Goal: Task Accomplishment & Management: Manage account settings

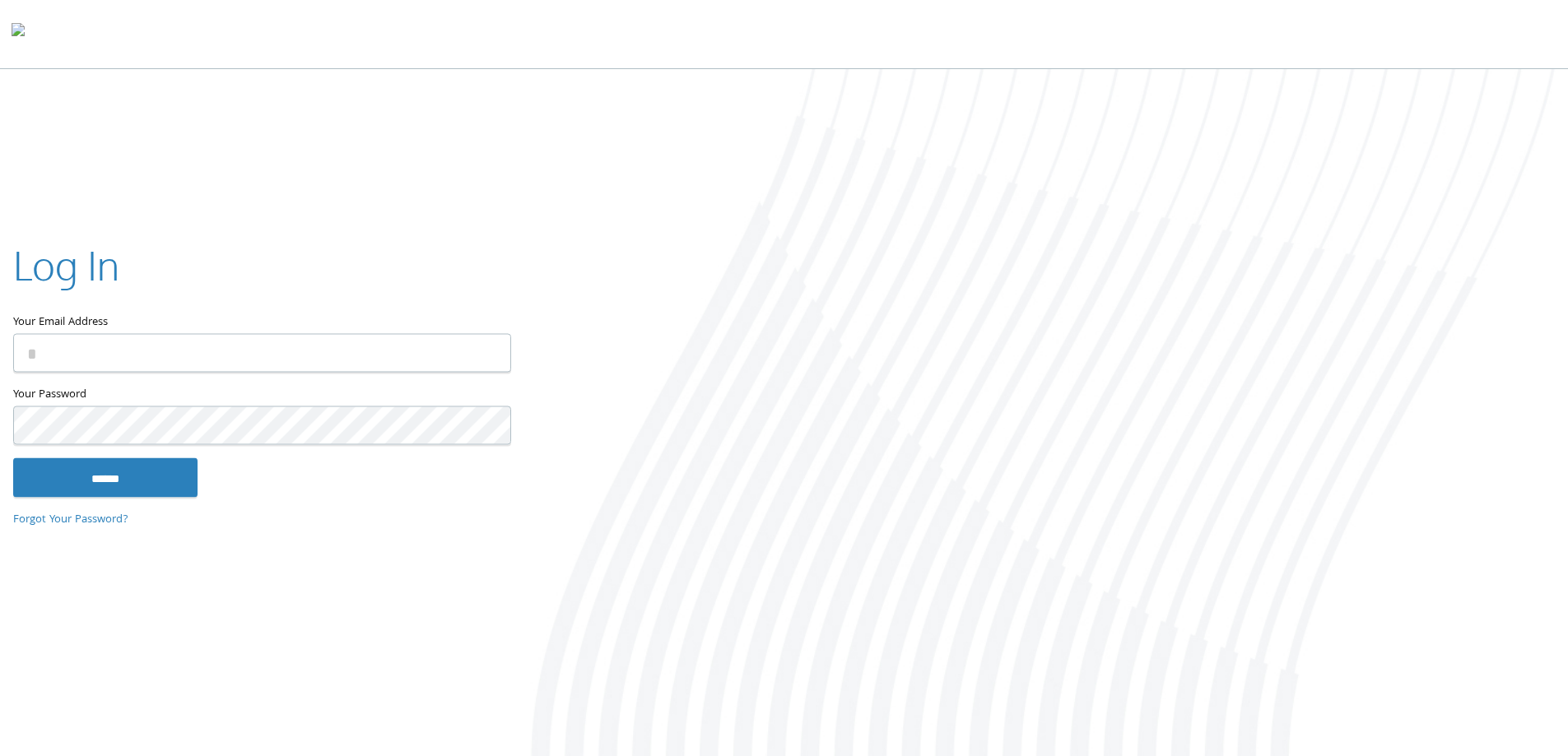
click at [190, 353] on input "Your Email Address" at bounding box center [261, 352] width 497 height 39
type input "**********"
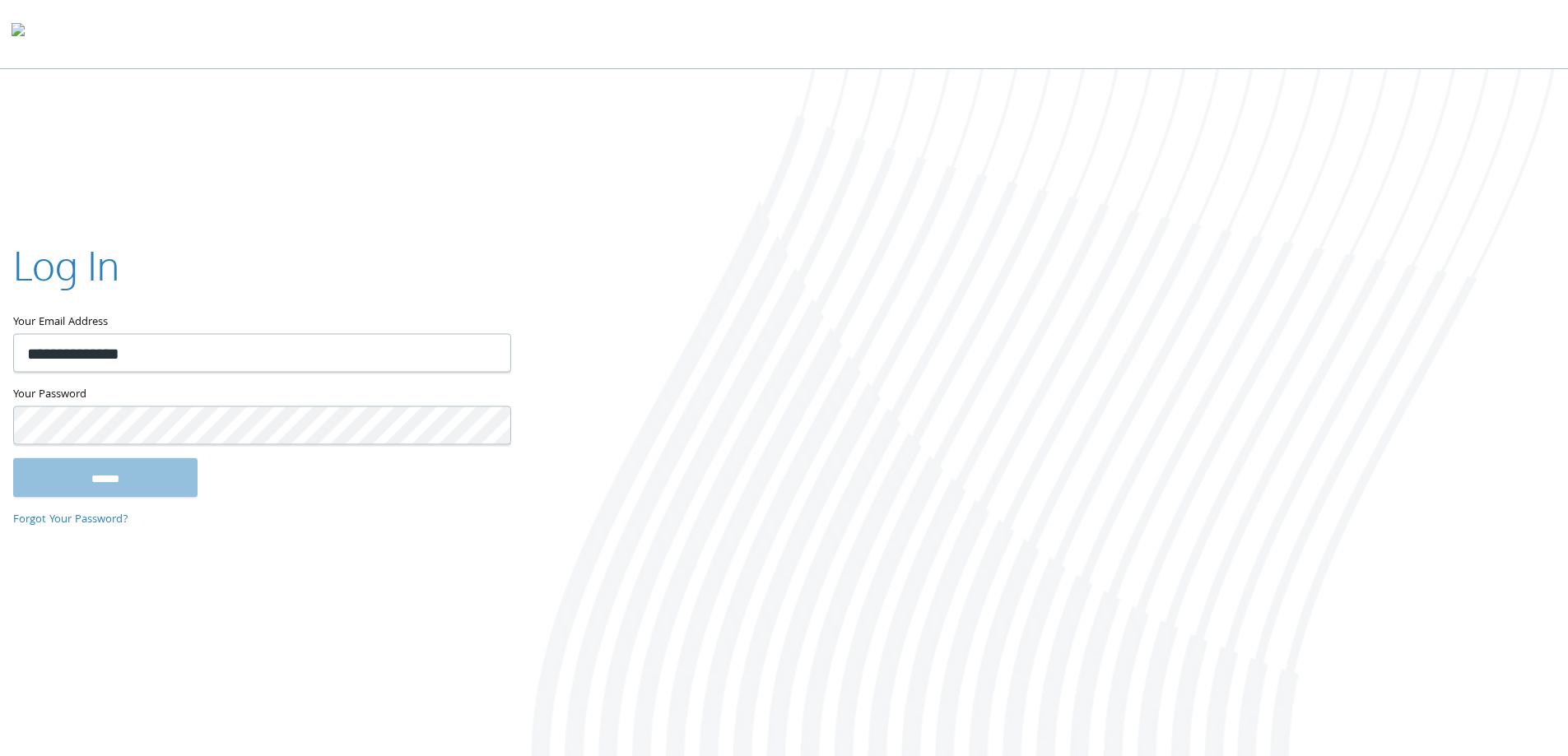
click at [93, 467] on input "******" at bounding box center [105, 477] width 184 height 39
